Goal: Task Accomplishment & Management: Complete application form

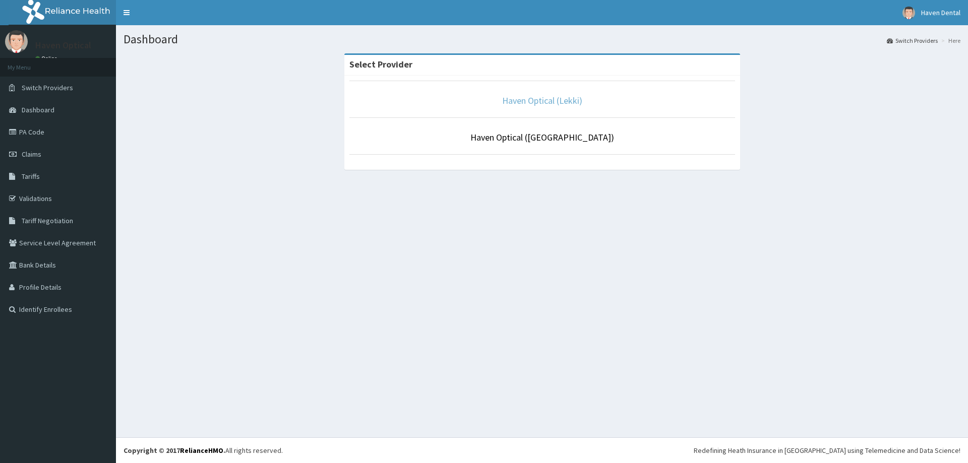
click at [546, 103] on link "Haven Optical (Lekki)" at bounding box center [542, 101] width 80 height 12
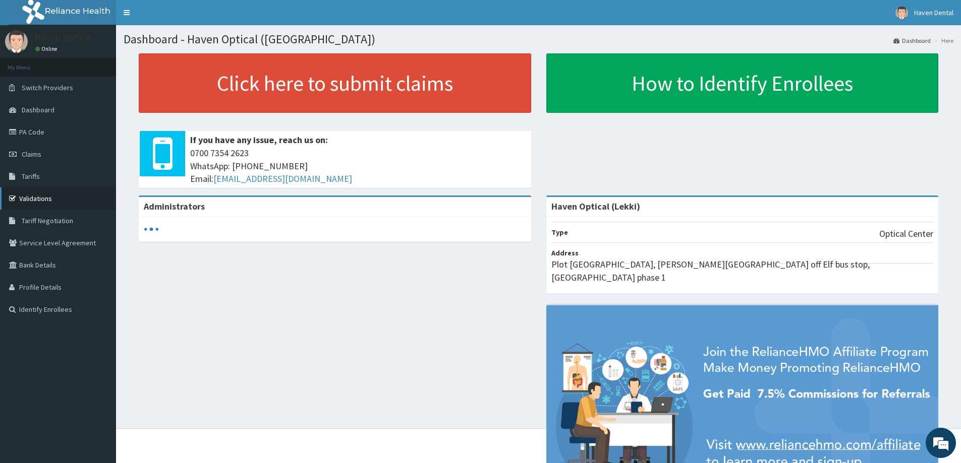
click at [39, 195] on link "Validations" at bounding box center [58, 199] width 116 height 22
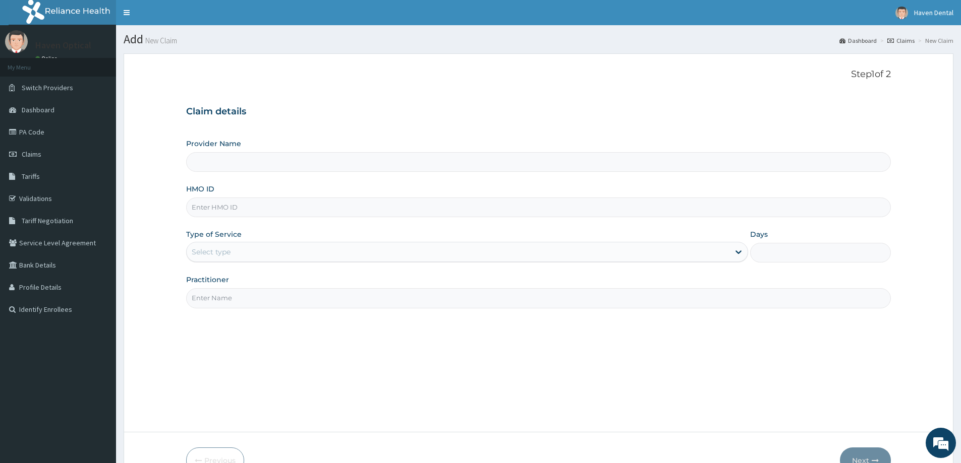
click at [227, 210] on input "HMO ID" at bounding box center [538, 208] width 705 height 20
paste input "BRF/10009/A"
type input "BRF/10009/A"
type input "Haven Optical (Lekki)"
type input "BRF/10009/A"
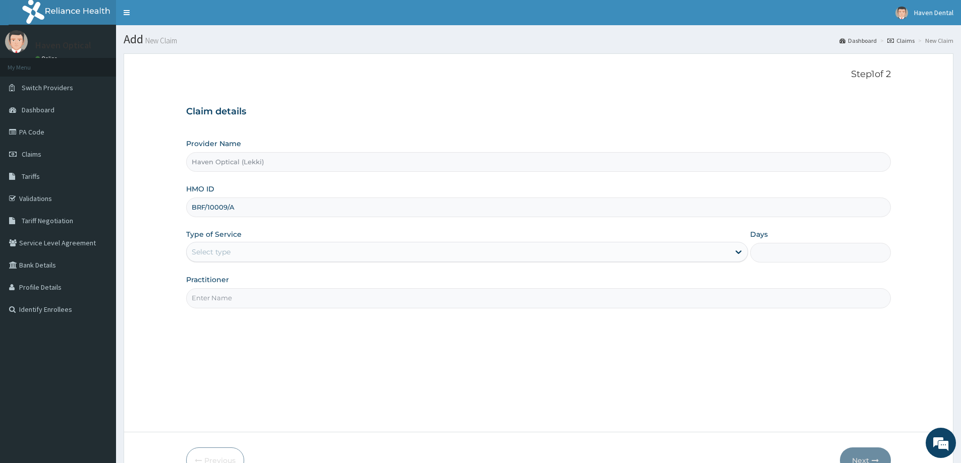
click at [210, 250] on div "Select type" at bounding box center [211, 252] width 39 height 10
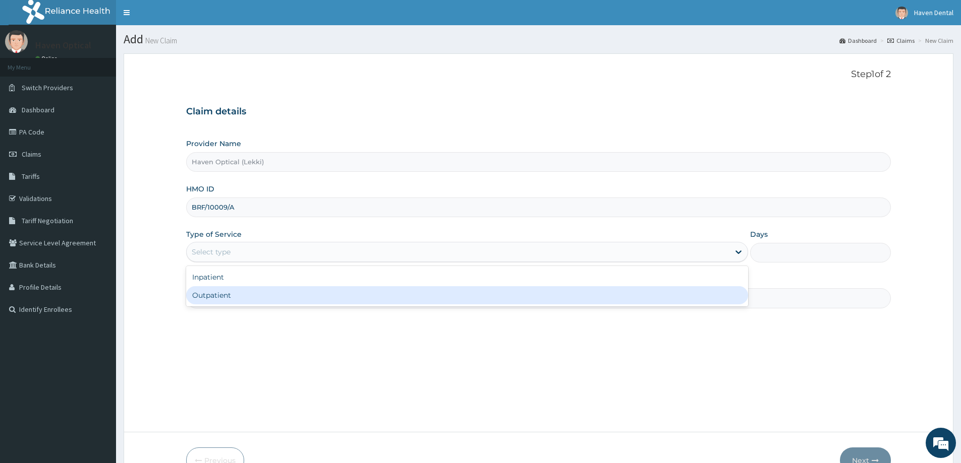
click at [206, 299] on div "Outpatient" at bounding box center [467, 295] width 562 height 18
type input "1"
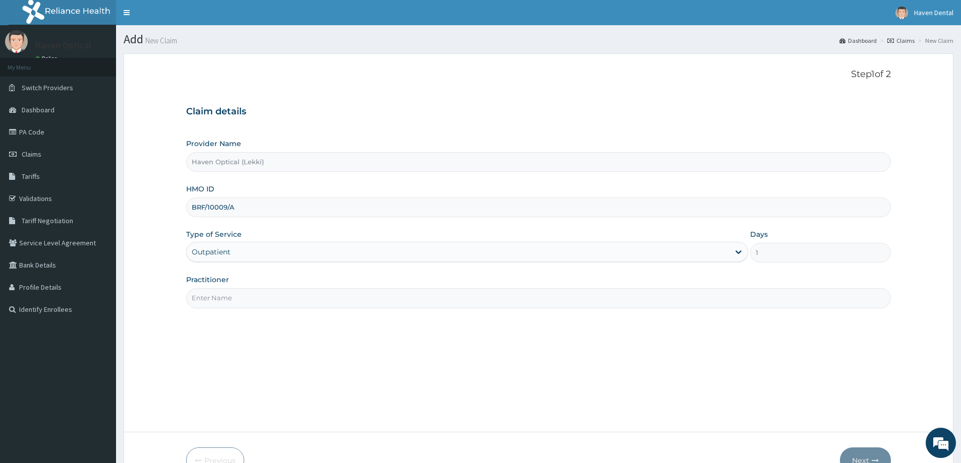
click at [207, 302] on input "Practitioner" at bounding box center [538, 298] width 705 height 20
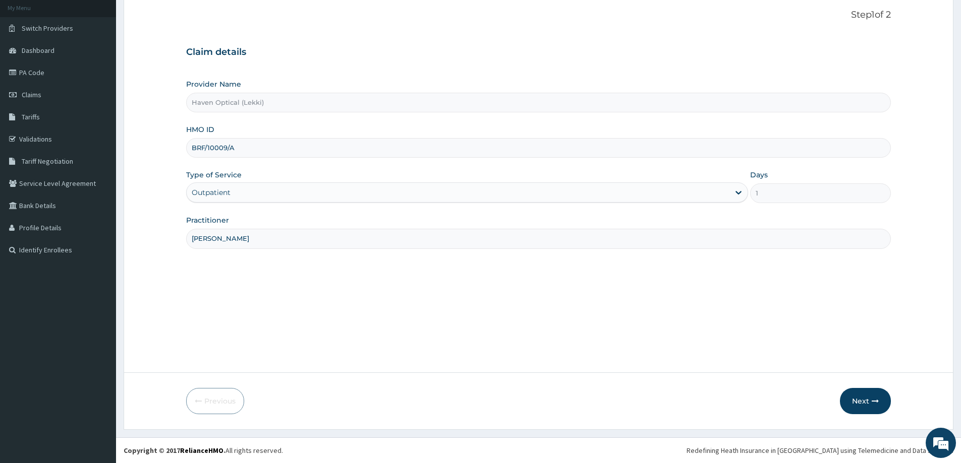
drag, startPoint x: 237, startPoint y: 238, endPoint x: 184, endPoint y: 237, distance: 53.5
click at [184, 237] on form "Step 1 of 2 Claim details Provider Name Haven Optical (Lekki) HMO ID BRF/10009/…" at bounding box center [539, 212] width 830 height 436
type input "d"
type input "Dr. Precious"
click at [862, 402] on button "Next" at bounding box center [865, 401] width 51 height 26
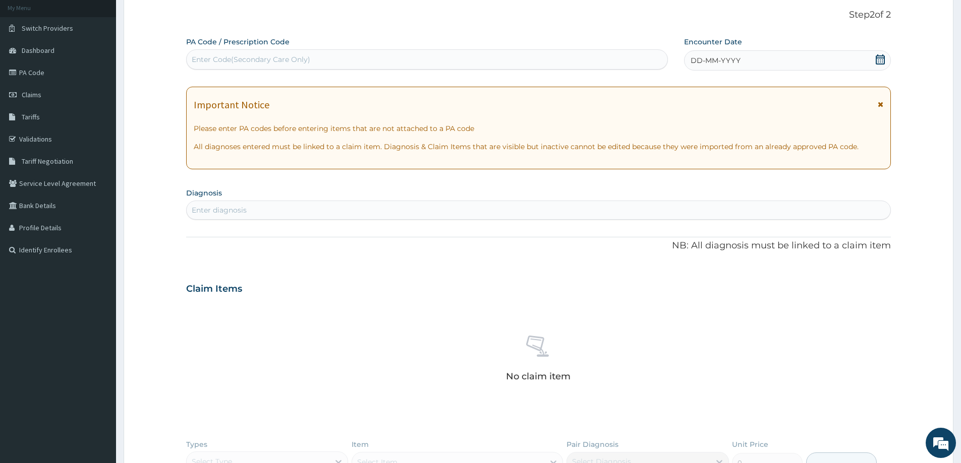
click at [346, 57] on div "Enter Code(Secondary Care Only)" at bounding box center [427, 59] width 481 height 16
type input "PA/FC51CA"
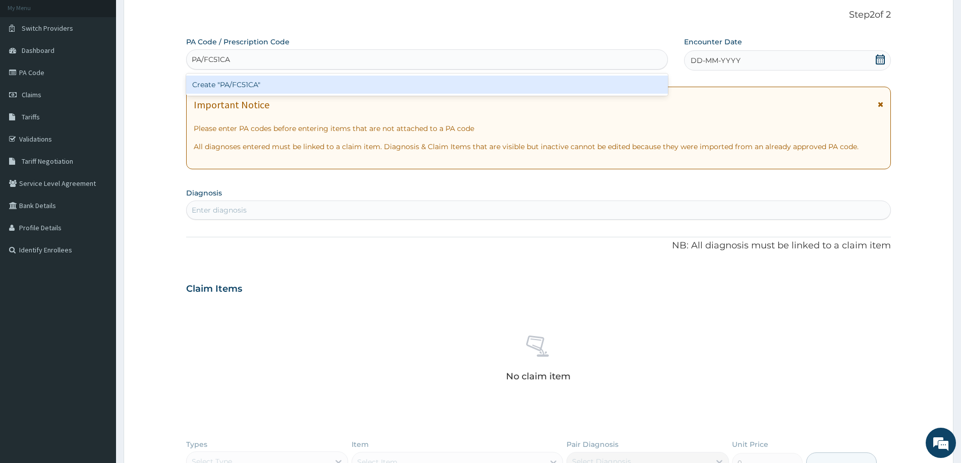
click at [296, 87] on div "Create "PA/FC51CA"" at bounding box center [427, 85] width 482 height 18
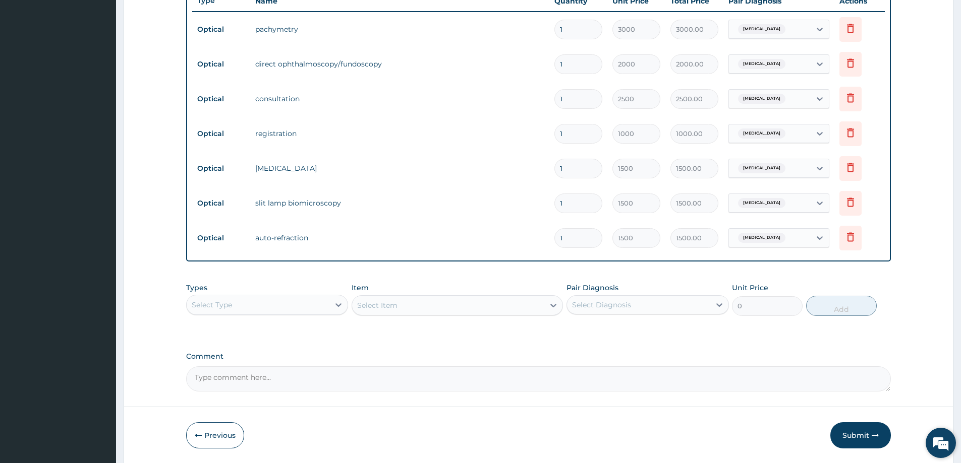
scroll to position [415, 0]
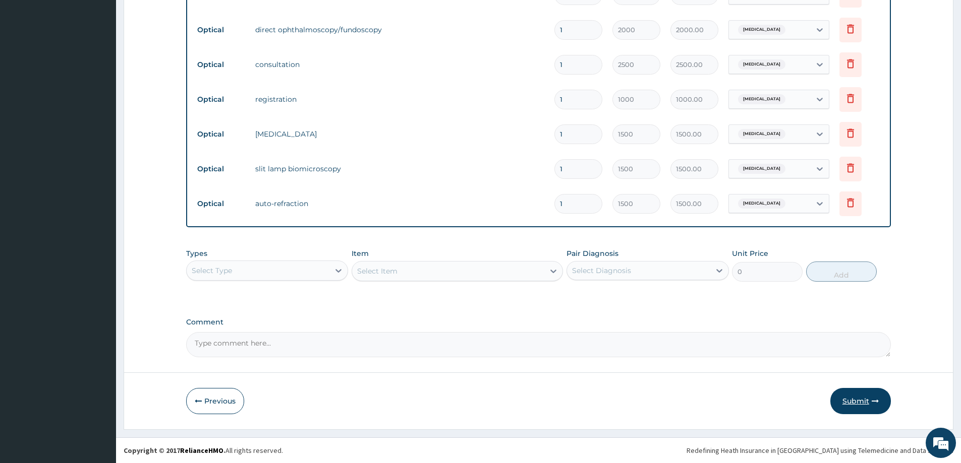
click at [863, 399] on button "Submit" at bounding box center [860, 401] width 61 height 26
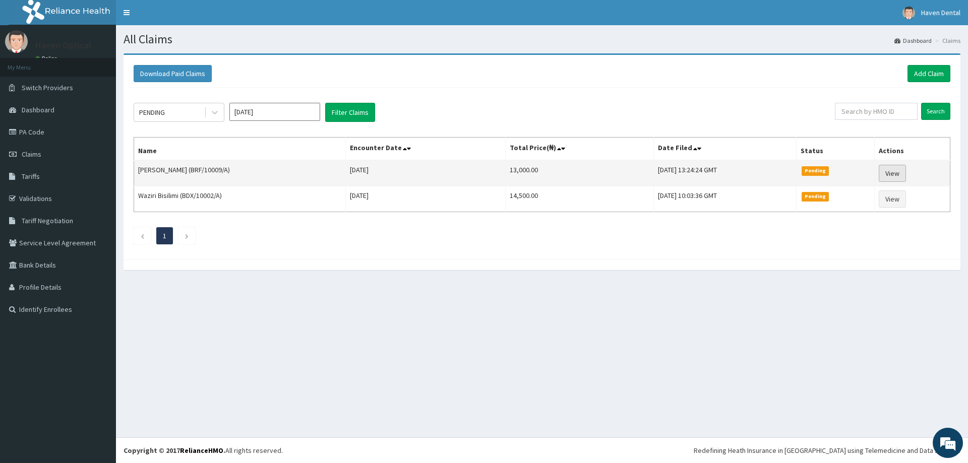
click at [899, 170] on link "View" at bounding box center [892, 173] width 27 height 17
